Goal: Connect with others: Connect with others

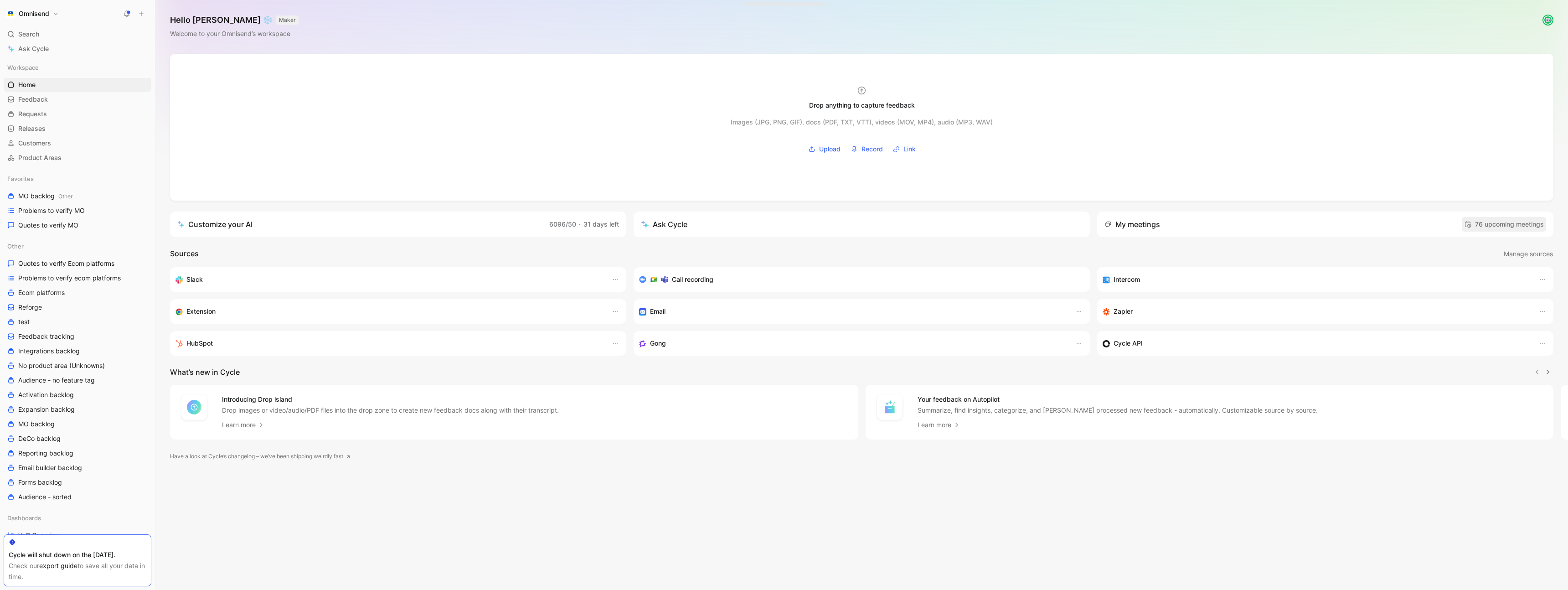
click at [1499, 224] on span "76 upcoming meetings" at bounding box center [1503, 225] width 80 height 11
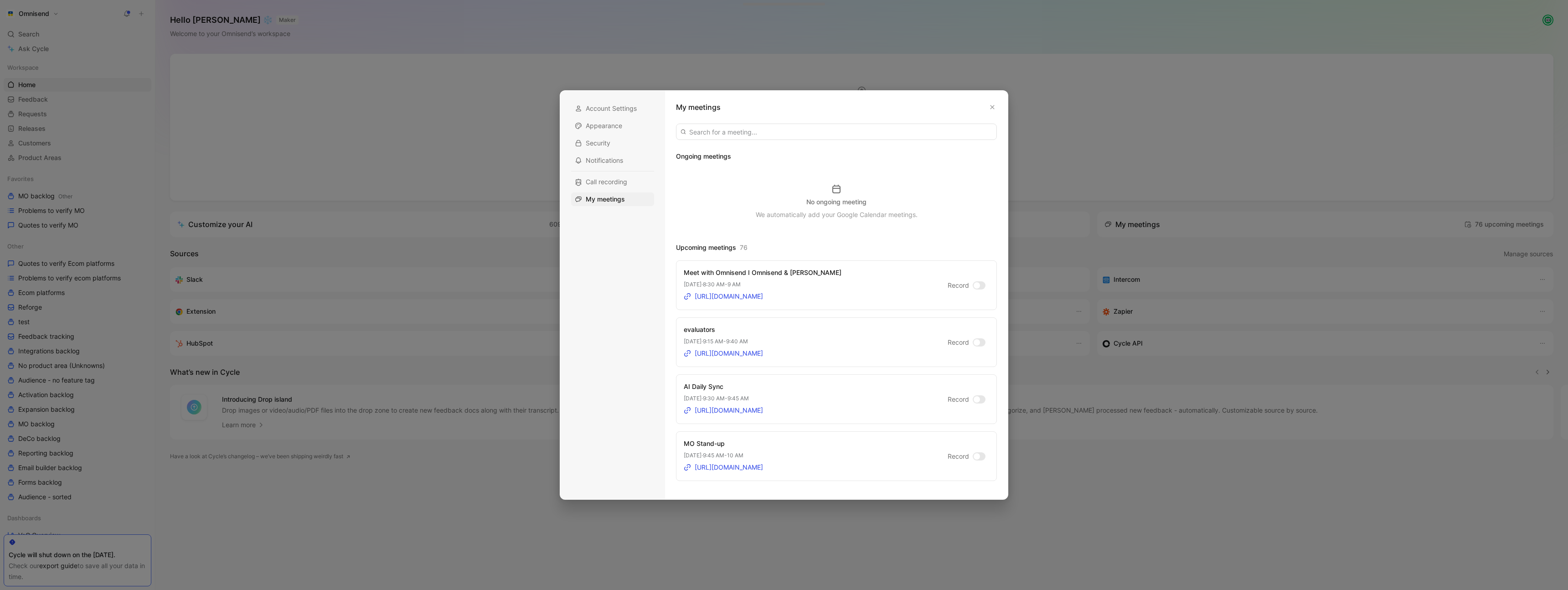
click at [982, 286] on div at bounding box center [979, 286] width 13 height 8
click at [0, 0] on input "Record" at bounding box center [0, 0] width 0 height 0
click at [993, 106] on icon "button" at bounding box center [992, 108] width 4 height 4
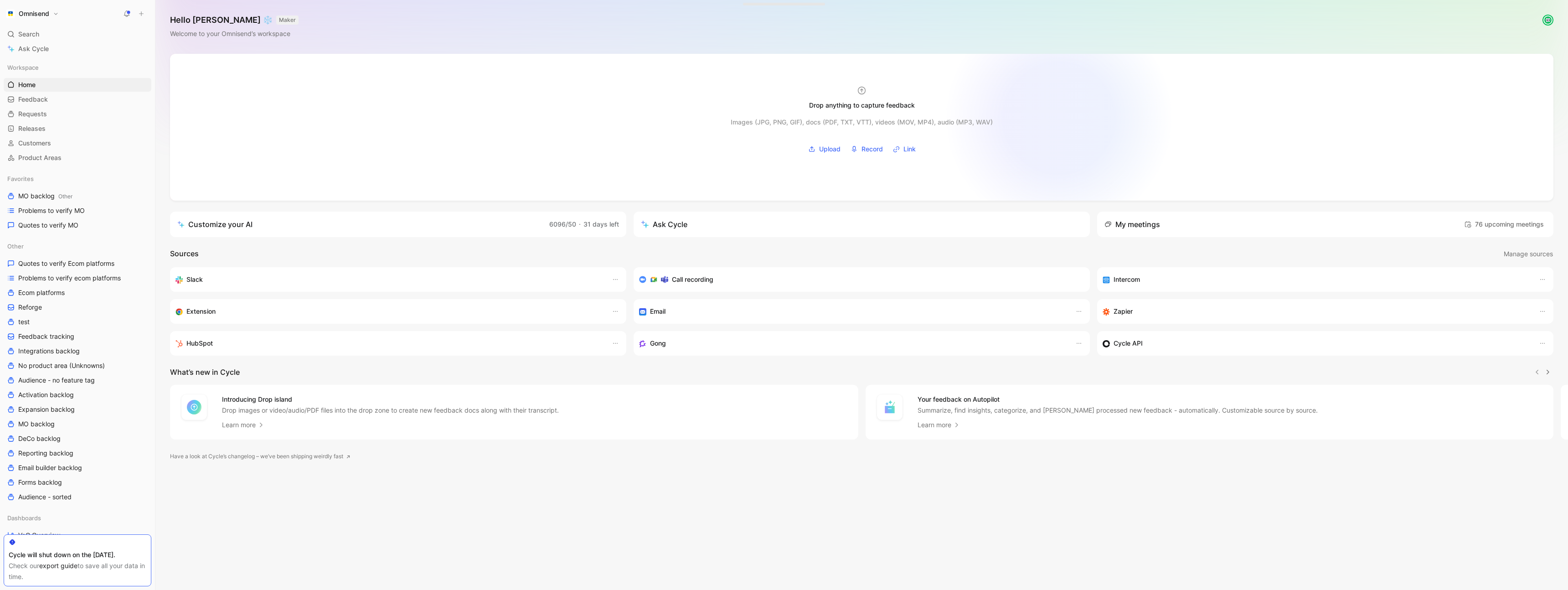
click at [1062, 118] on div at bounding box center [862, 126] width 1384 height 147
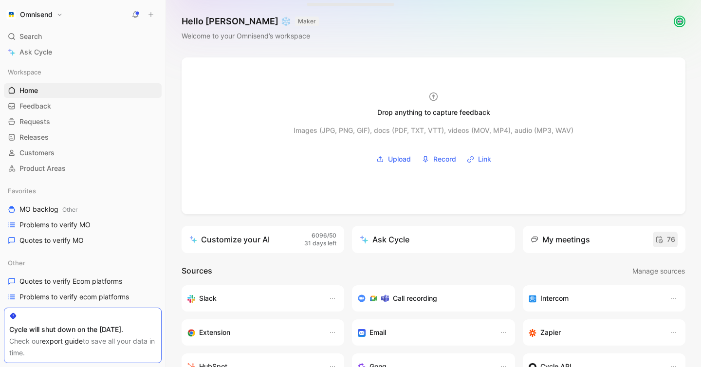
click at [667, 240] on span "76" at bounding box center [666, 240] width 20 height 12
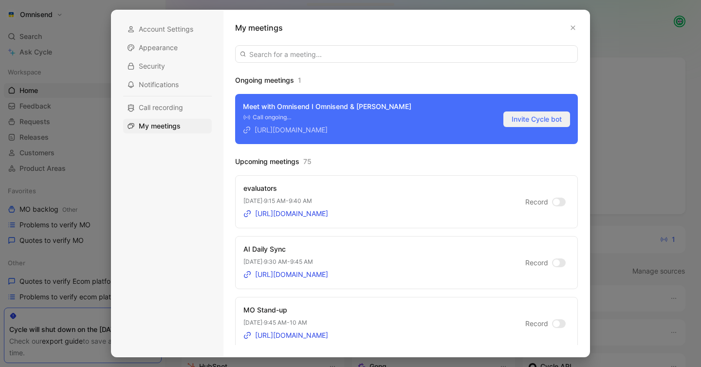
click at [548, 119] on span "Invite Cycle bot" at bounding box center [537, 119] width 50 height 12
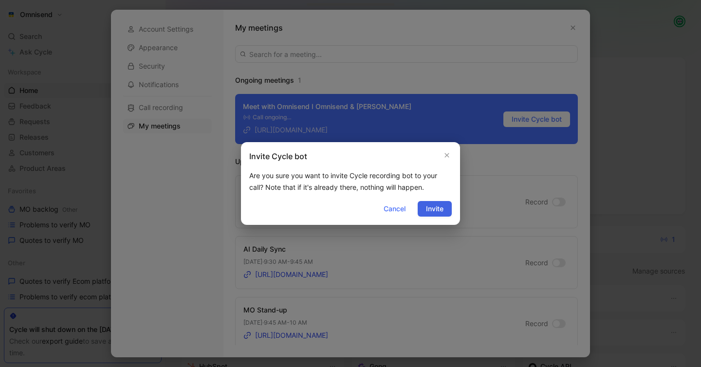
click at [437, 208] on span "Invite" at bounding box center [435, 209] width 18 height 12
